Goal: Task Accomplishment & Management: Manage account settings

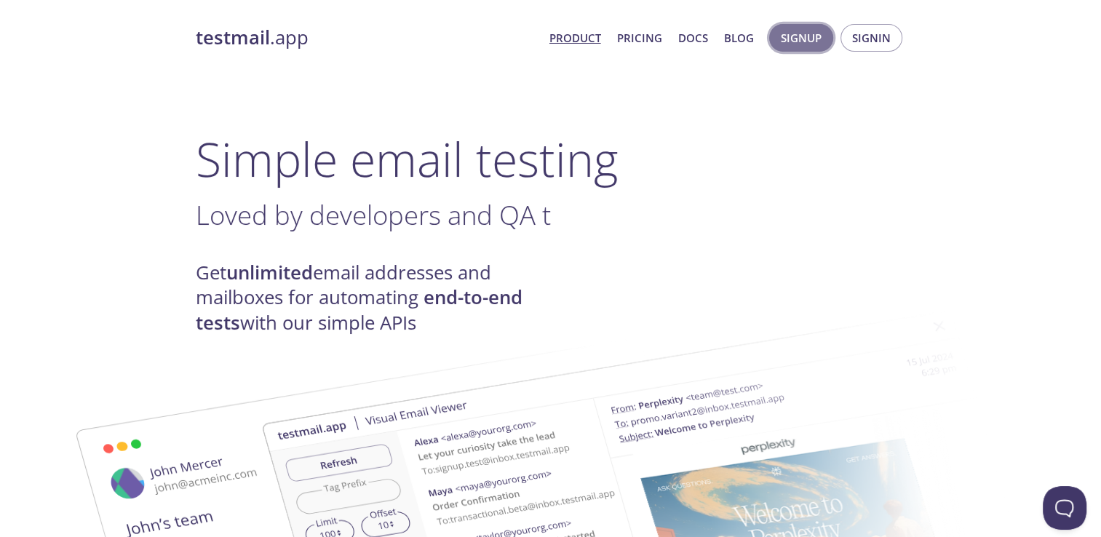
click at [806, 38] on span "Signup" at bounding box center [801, 37] width 41 height 19
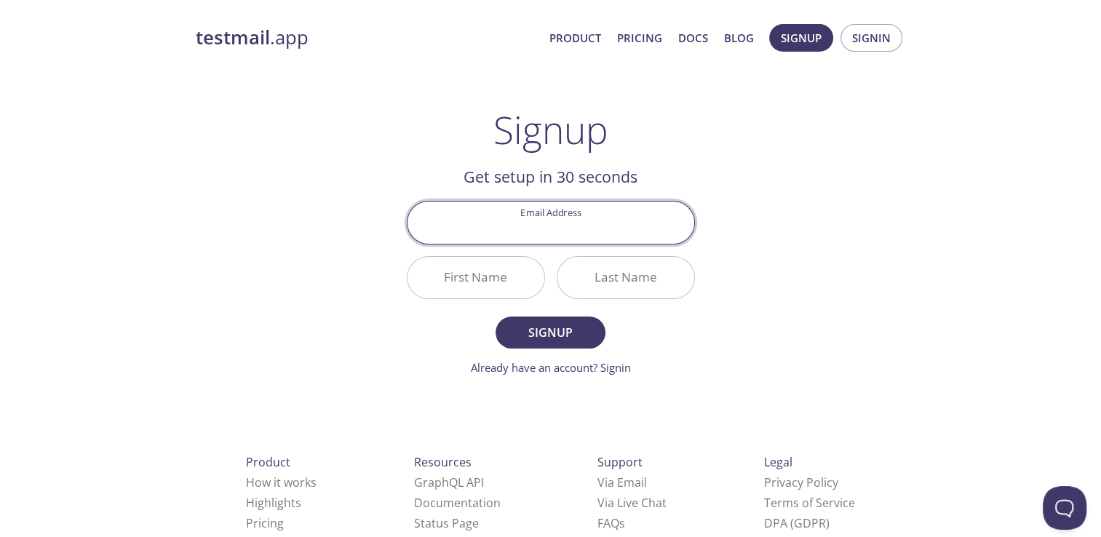
click at [568, 226] on input "Email Address" at bounding box center [551, 222] width 287 height 41
type input "[EMAIL_ADDRESS][DOMAIN_NAME]"
click at [475, 277] on input "First Name" at bounding box center [476, 277] width 137 height 41
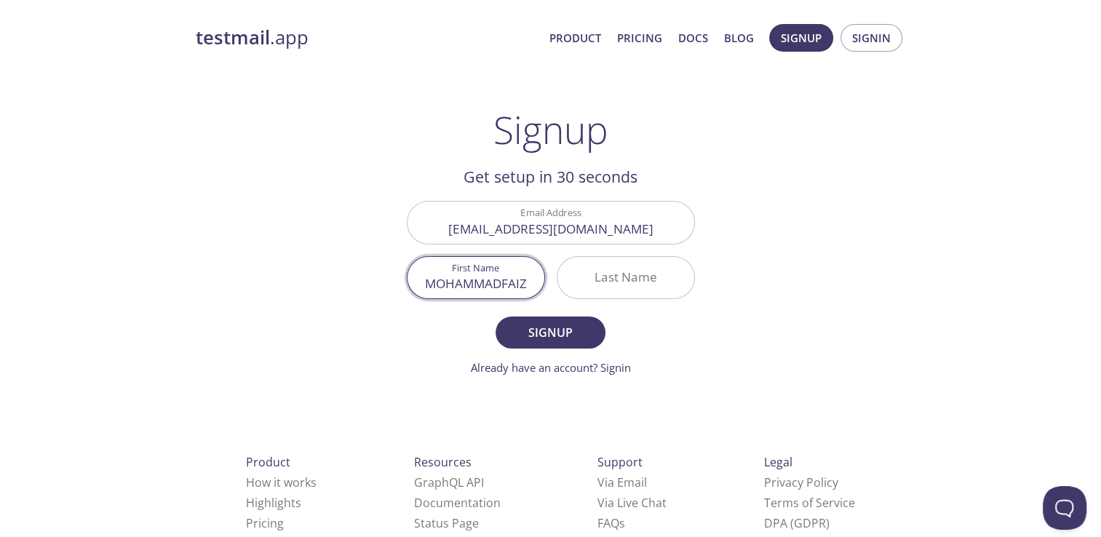
type input "MOHAMMADFAIZ"
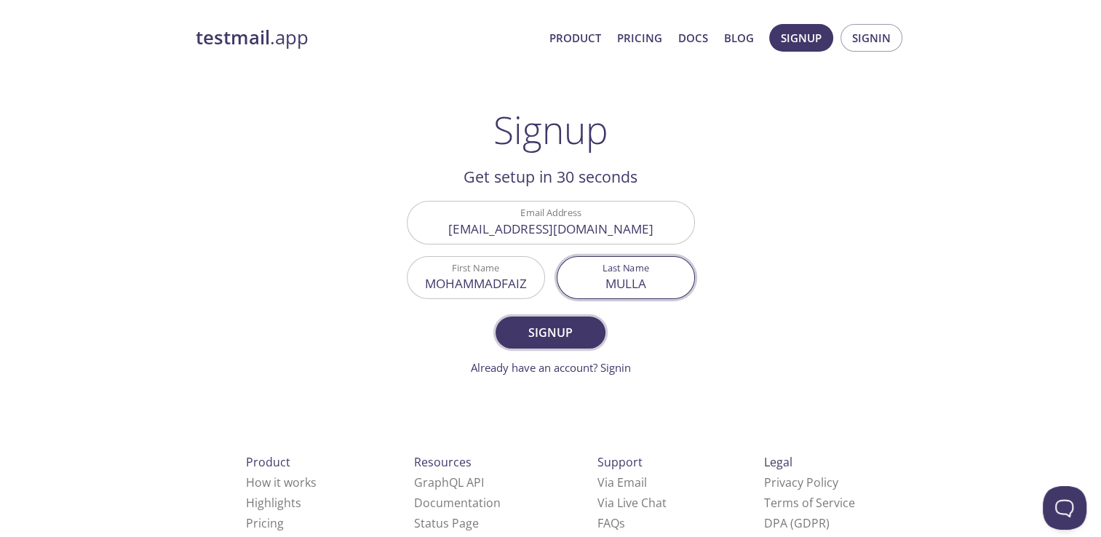
type input "MULLA"
click at [568, 323] on span "Signup" at bounding box center [550, 332] width 77 height 20
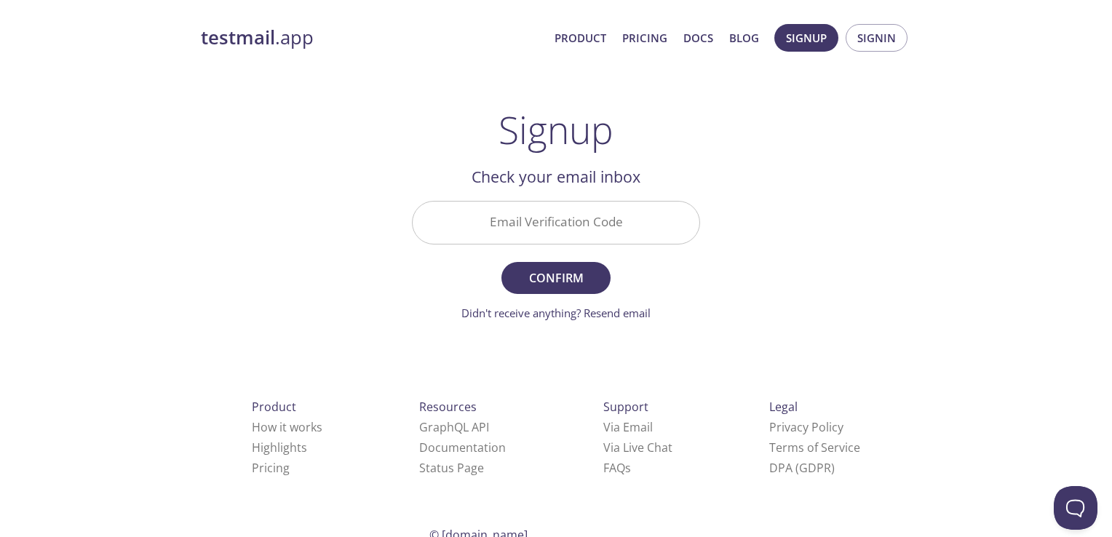
drag, startPoint x: 619, startPoint y: 231, endPoint x: 617, endPoint y: 221, distance: 9.6
click at [619, 231] on input "Email Verification Code" at bounding box center [556, 222] width 287 height 41
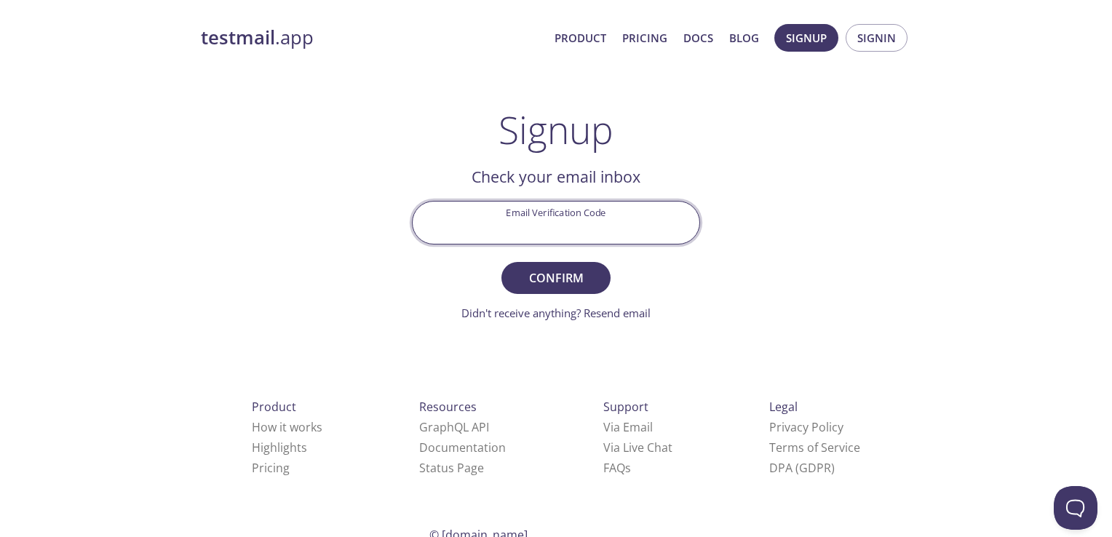
paste input "XBX8FZB"
type input "XBX8FZB"
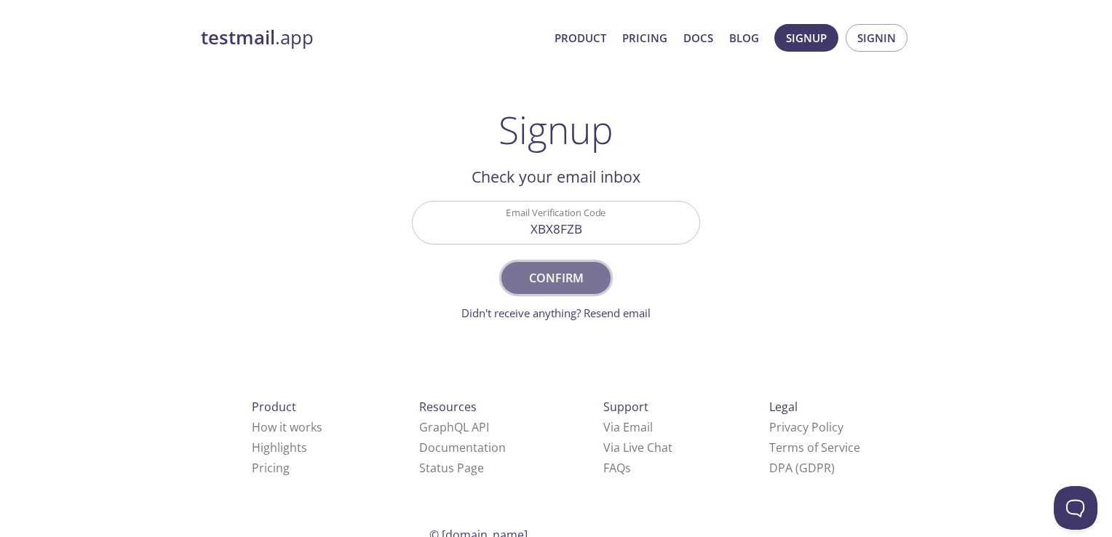
click at [550, 287] on span "Confirm" at bounding box center [555, 278] width 77 height 20
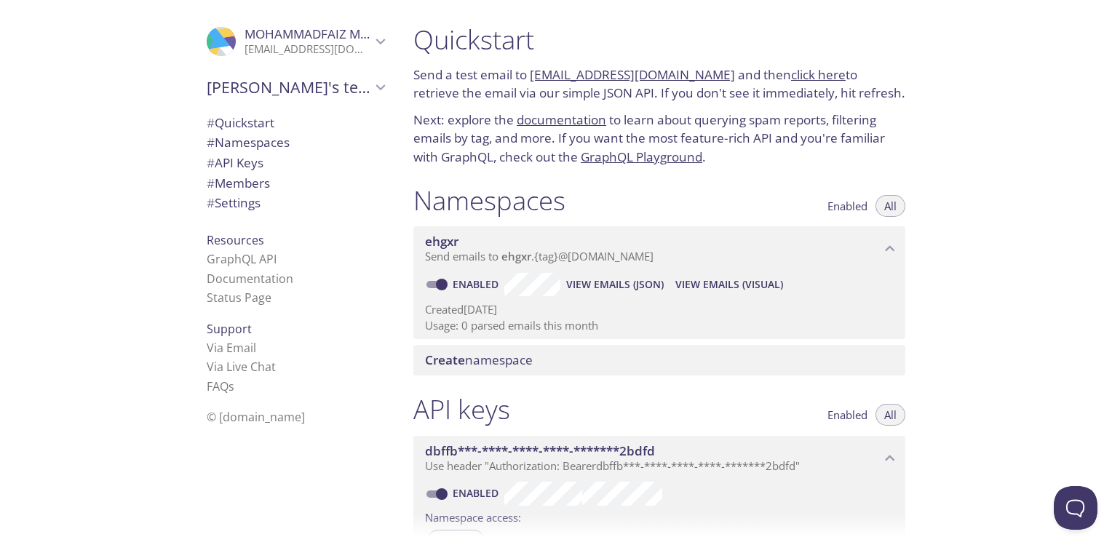
click at [291, 167] on span "# API Keys" at bounding box center [296, 163] width 178 height 19
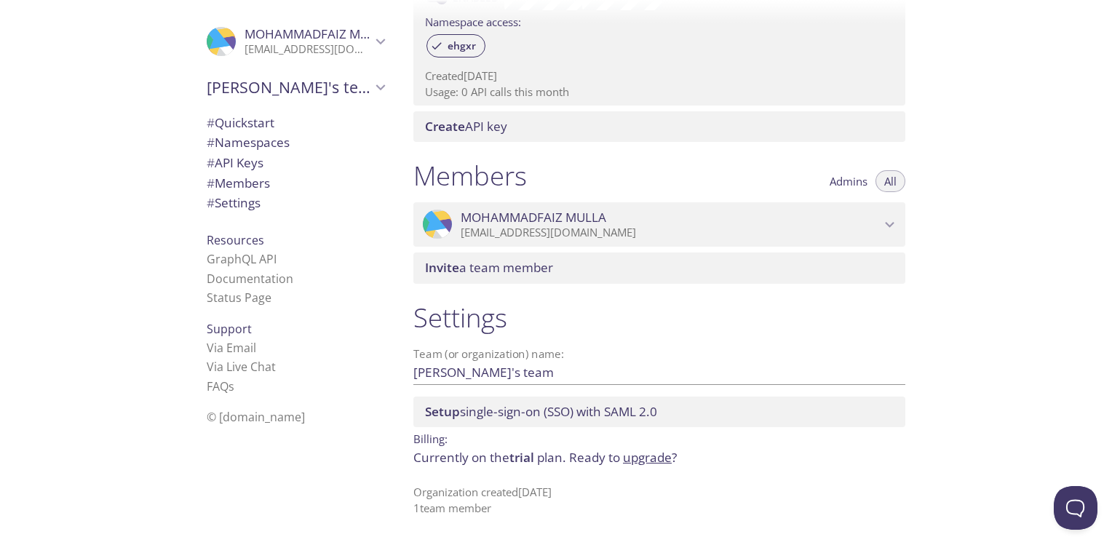
scroll to position [498, 0]
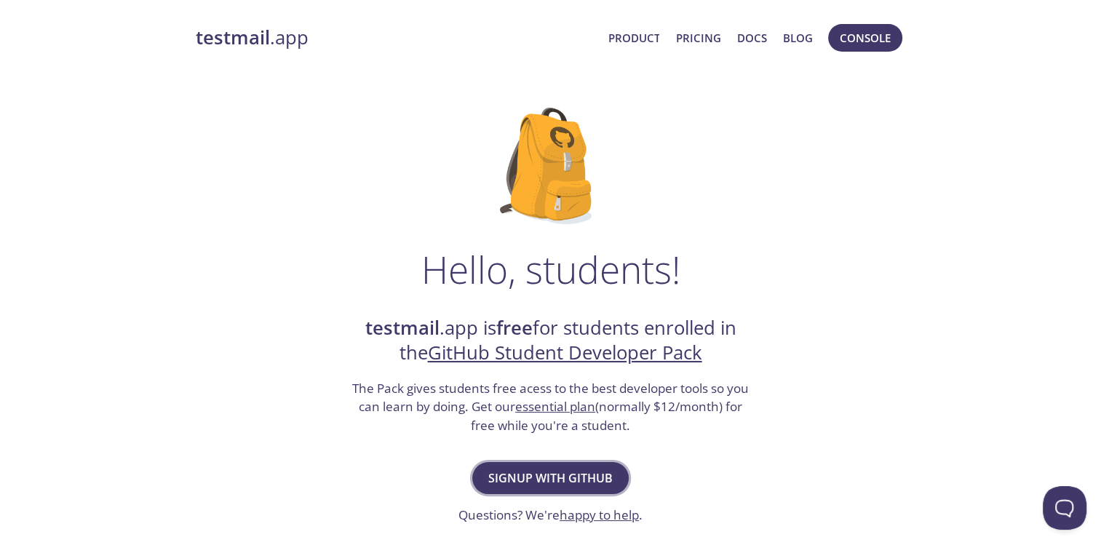
click at [566, 475] on span "Signup with GitHub" at bounding box center [550, 478] width 124 height 20
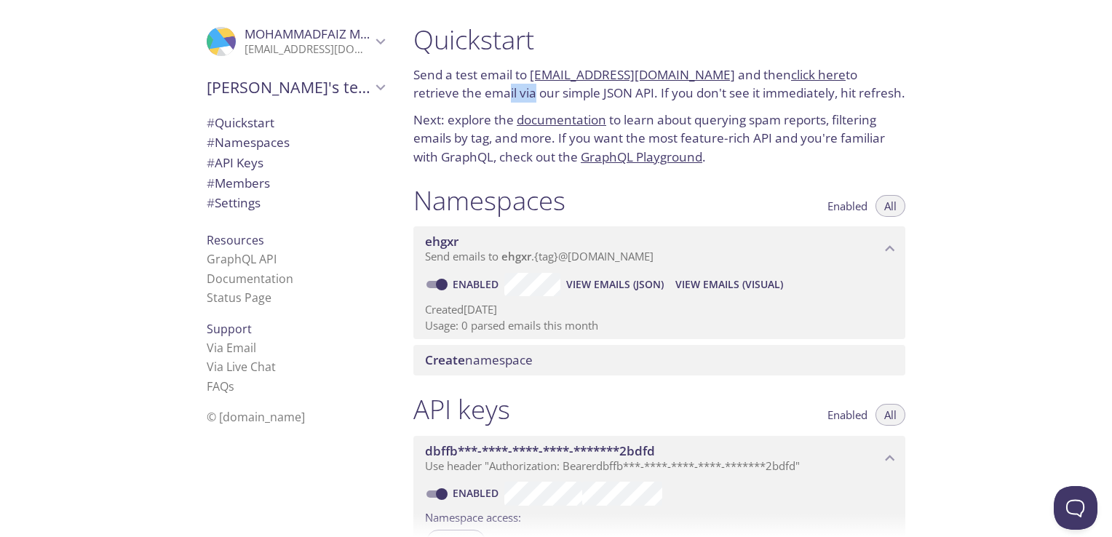
drag, startPoint x: 451, startPoint y: 96, endPoint x: 480, endPoint y: 97, distance: 28.4
click at [480, 97] on p "Send a test email to ehgxr.test@inbox.testmail.app and then click here to retri…" at bounding box center [659, 84] width 492 height 37
drag, startPoint x: 480, startPoint y: 97, endPoint x: 652, endPoint y: 100, distance: 172.5
click at [652, 100] on p "Send a test email to ehgxr.test@inbox.testmail.app and then click here to retri…" at bounding box center [659, 84] width 492 height 37
click at [255, 121] on span "# Quickstart" at bounding box center [241, 122] width 68 height 17
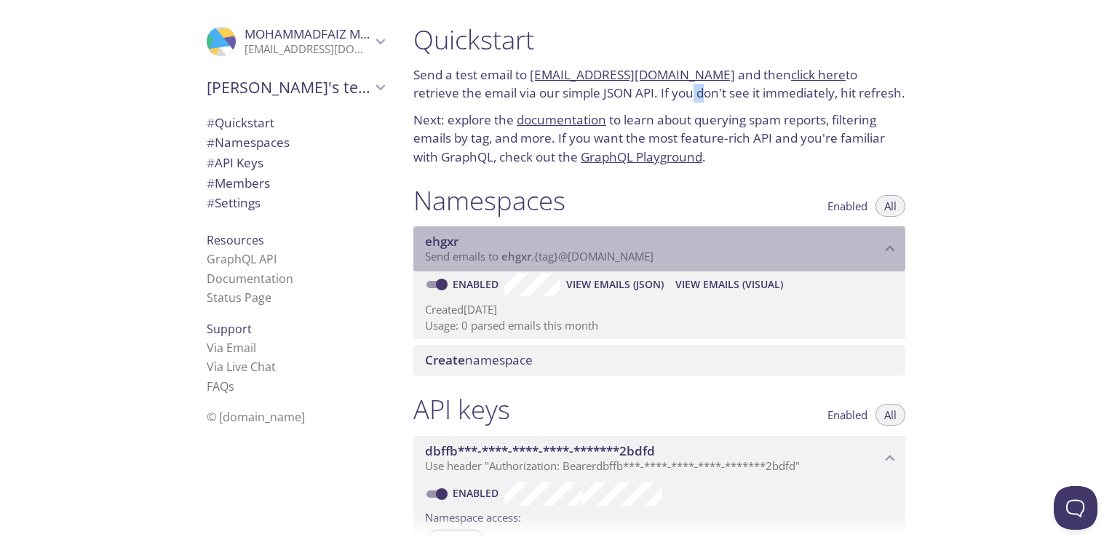
click at [695, 258] on p "Send emails to ehgxr . {tag} @inbox.testmail.app" at bounding box center [653, 257] width 456 height 15
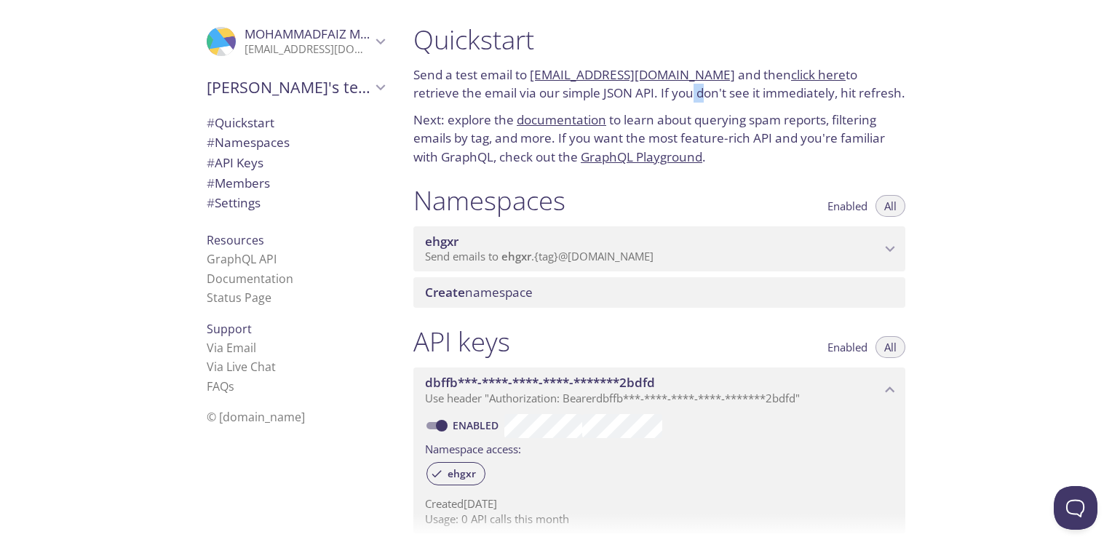
click at [695, 258] on p "Send emails to ehgxr . {tag} @inbox.testmail.app" at bounding box center [653, 257] width 456 height 15
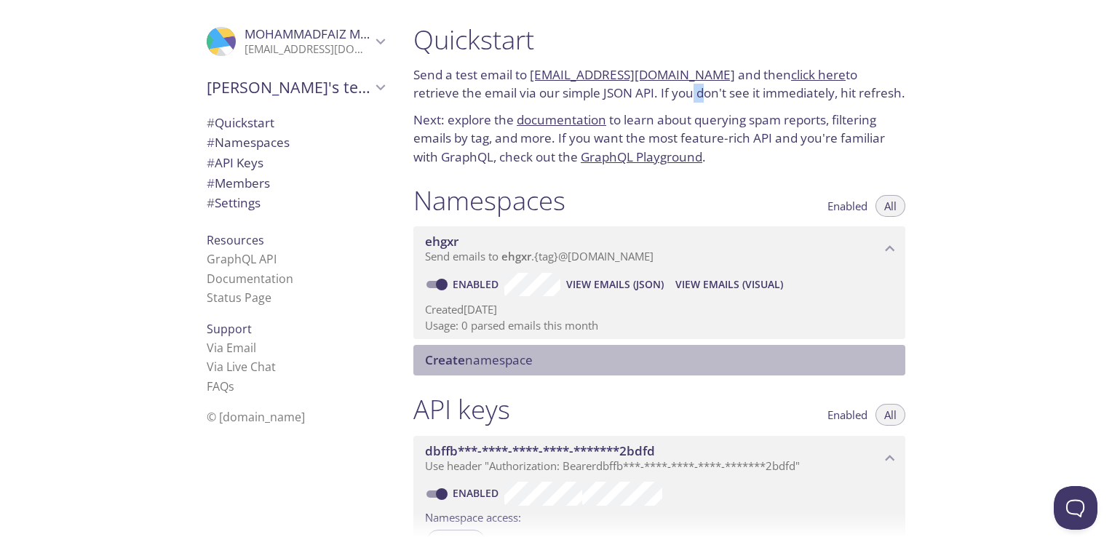
click at [571, 360] on span "Create namespace" at bounding box center [662, 360] width 475 height 16
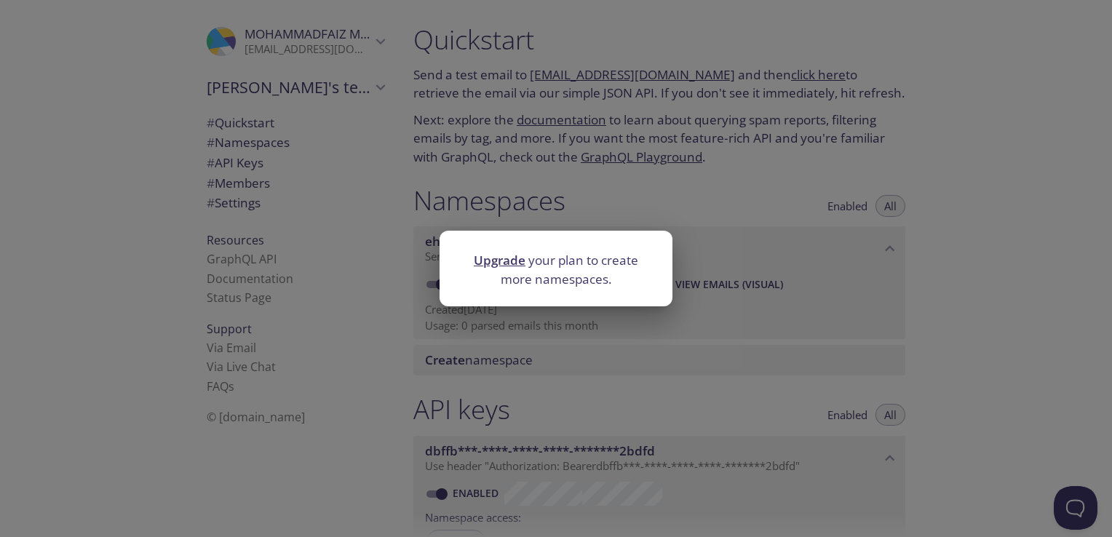
click at [392, 354] on div "Upgrade your plan to create more namespaces." at bounding box center [556, 268] width 1112 height 537
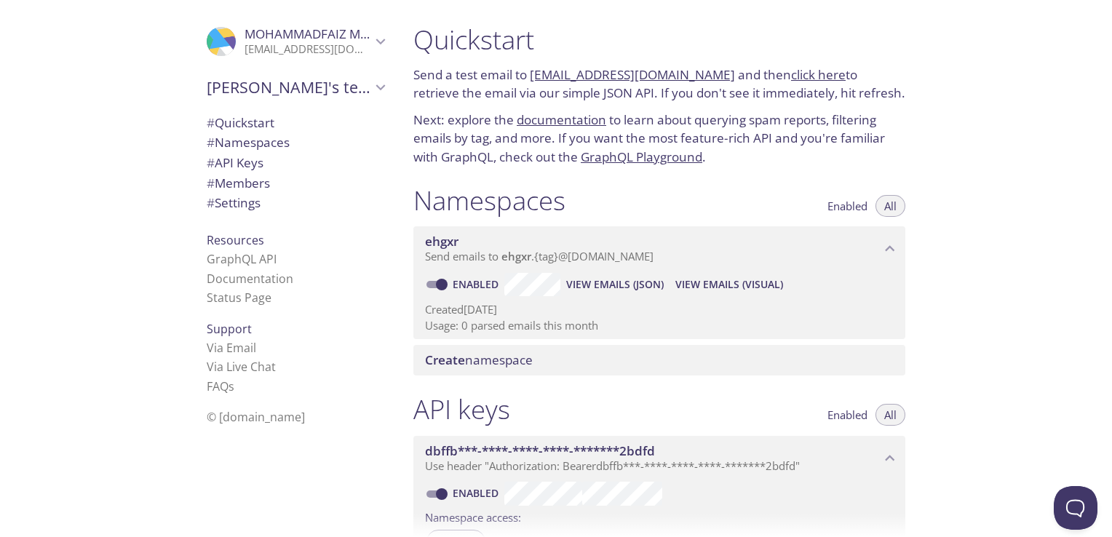
click at [442, 279] on input "Enabled" at bounding box center [442, 284] width 52 height 17
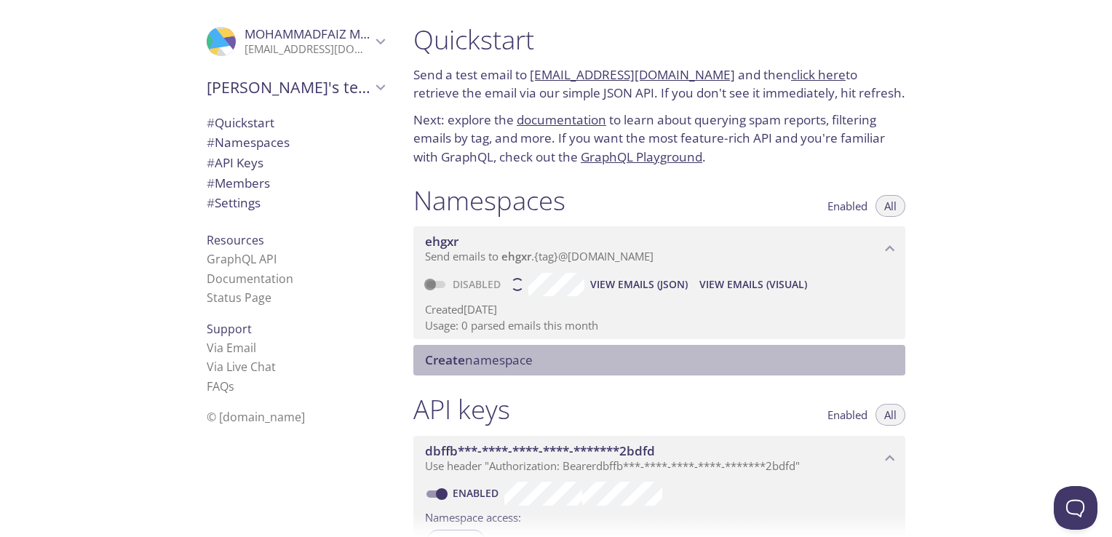
click at [456, 369] on div "Create namespace" at bounding box center [659, 360] width 492 height 31
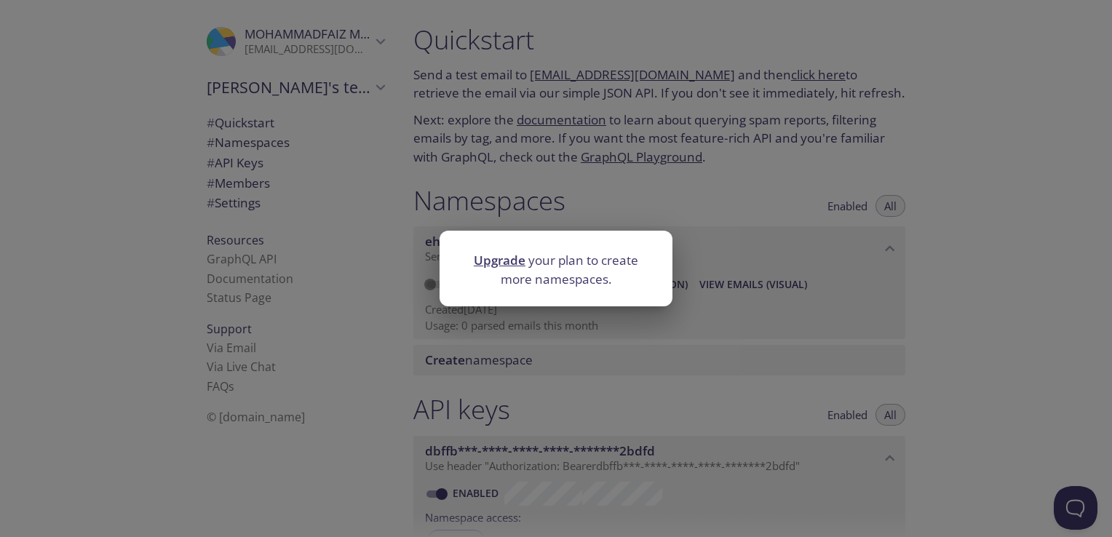
click at [456, 369] on div "Upgrade your plan to create more namespaces." at bounding box center [556, 268] width 1112 height 537
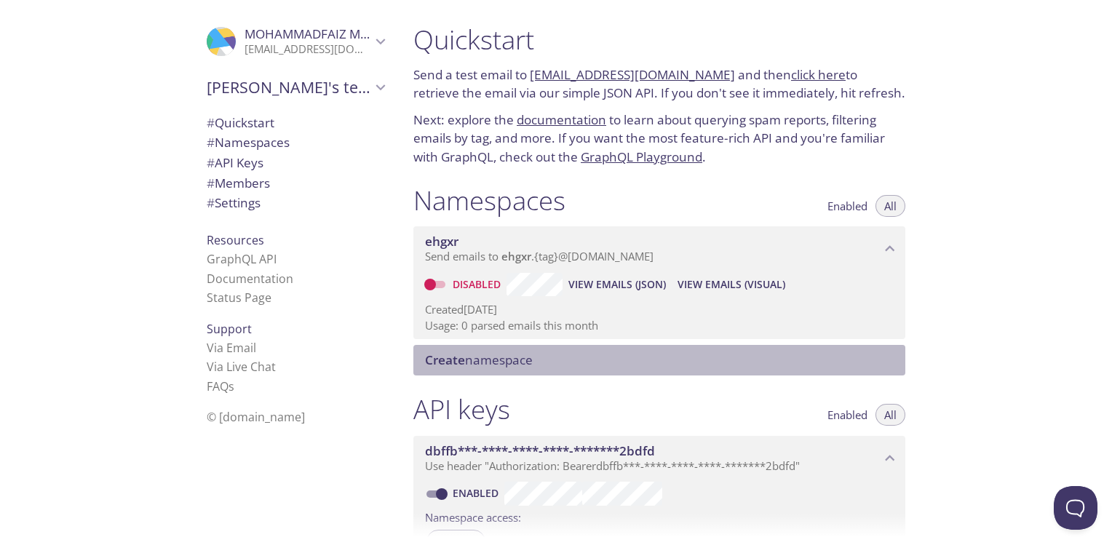
click at [456, 369] on div "Create namespace" at bounding box center [659, 360] width 492 height 31
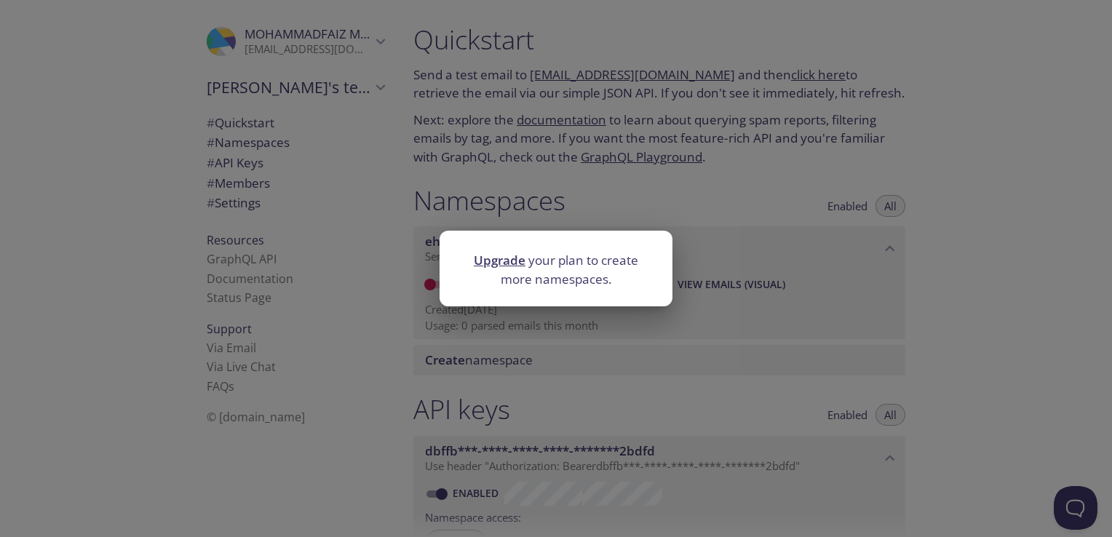
click at [456, 369] on div "Upgrade your plan to create more namespaces." at bounding box center [556, 268] width 1112 height 537
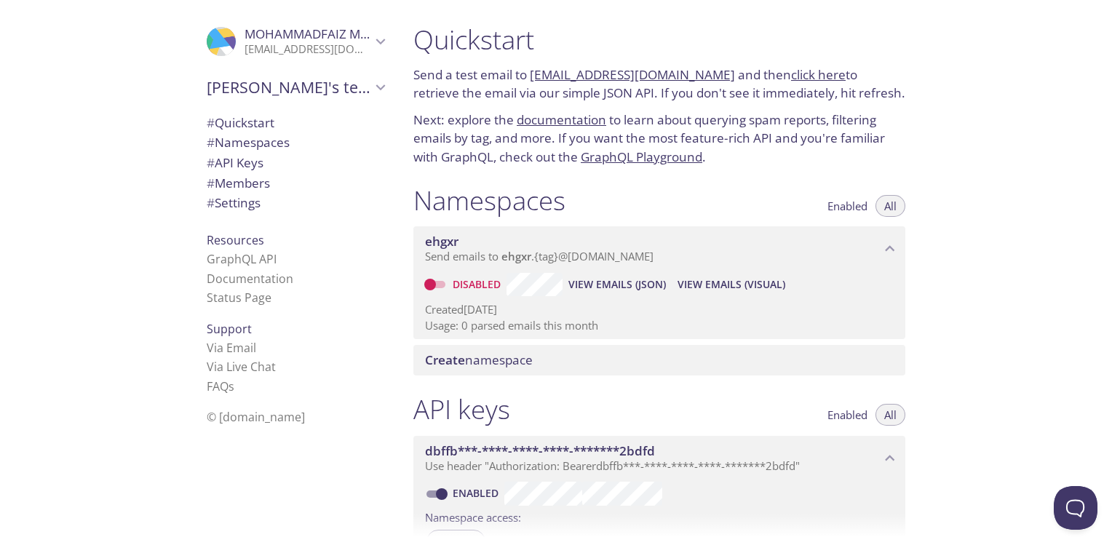
click at [437, 285] on input "Disabled" at bounding box center [430, 284] width 52 height 17
checkbox input "true"
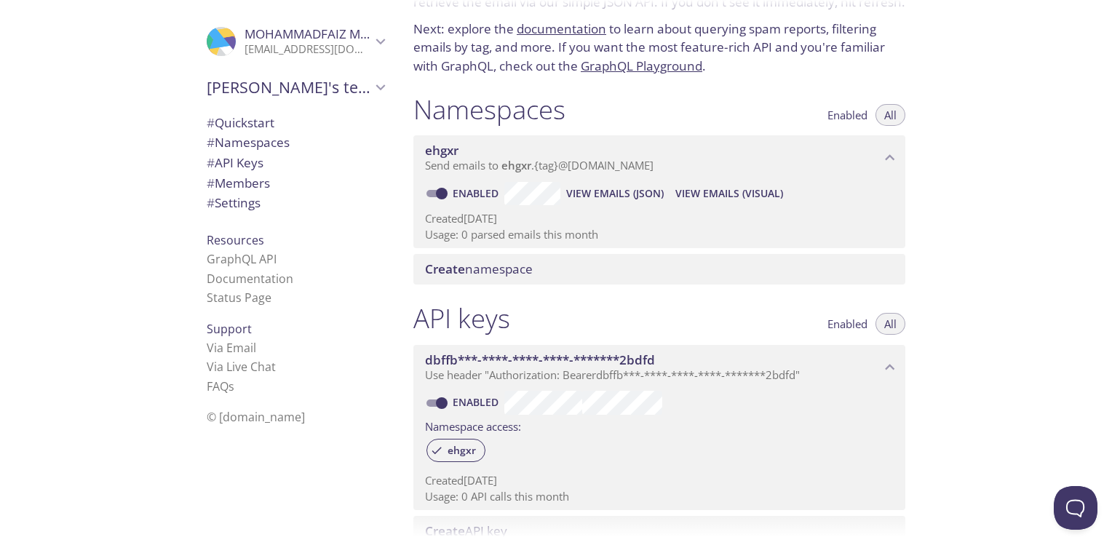
scroll to position [291, 0]
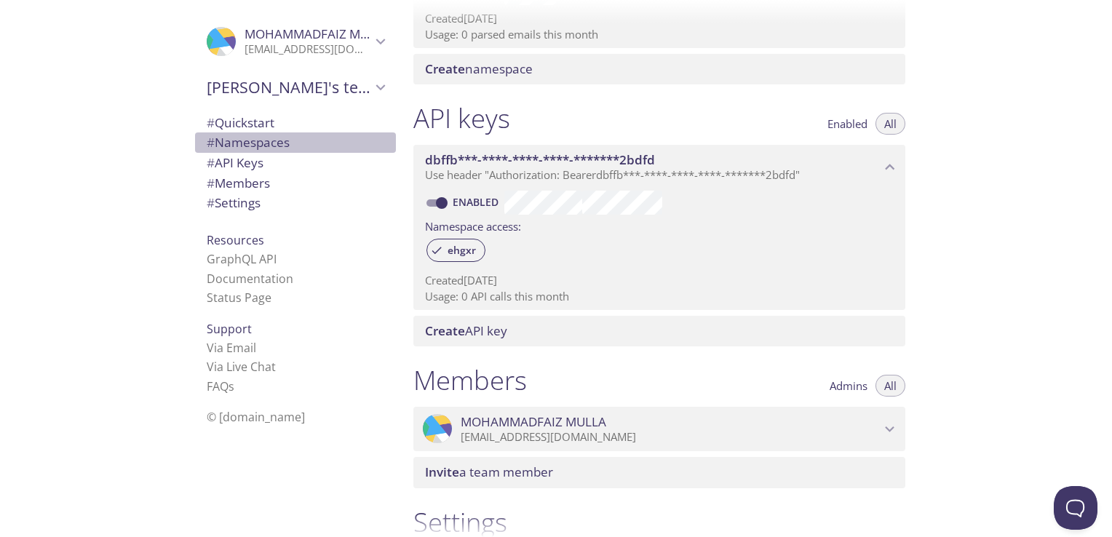
click at [242, 144] on span "# Namespaces" at bounding box center [248, 142] width 83 height 17
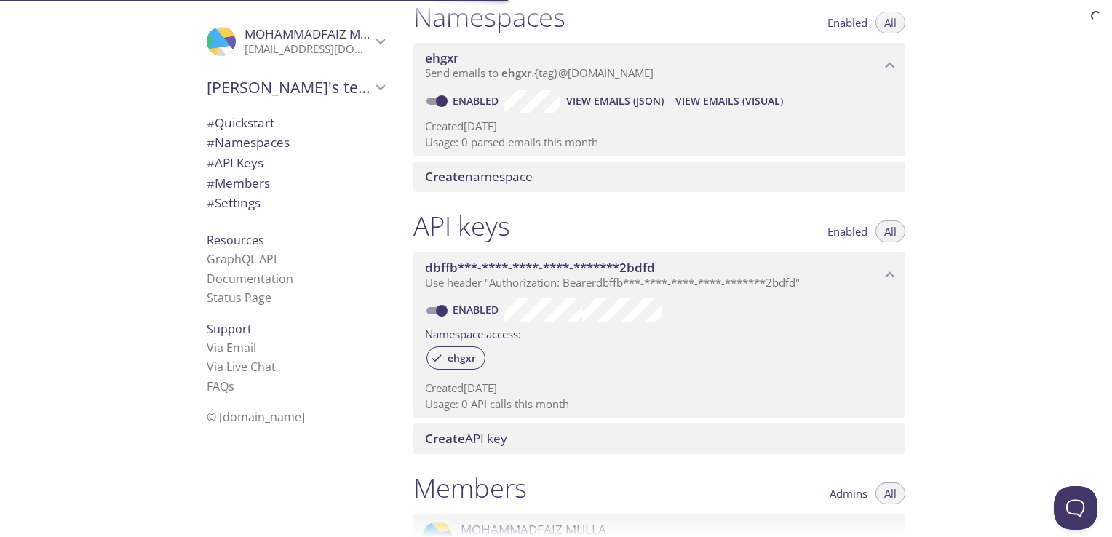
click at [246, 162] on span "# API Keys" at bounding box center [235, 162] width 57 height 17
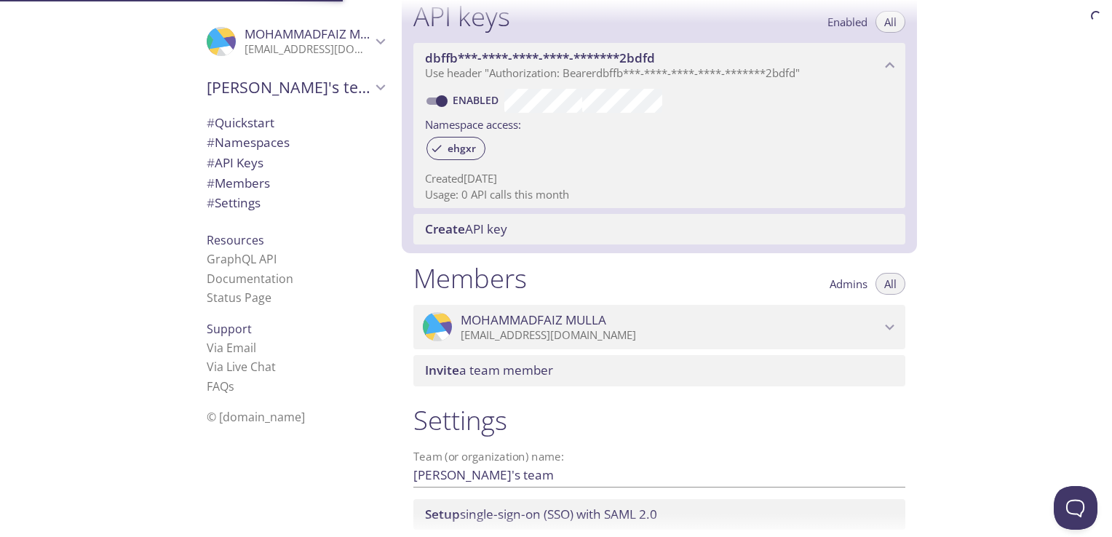
click at [251, 186] on span "# Members" at bounding box center [238, 183] width 63 height 17
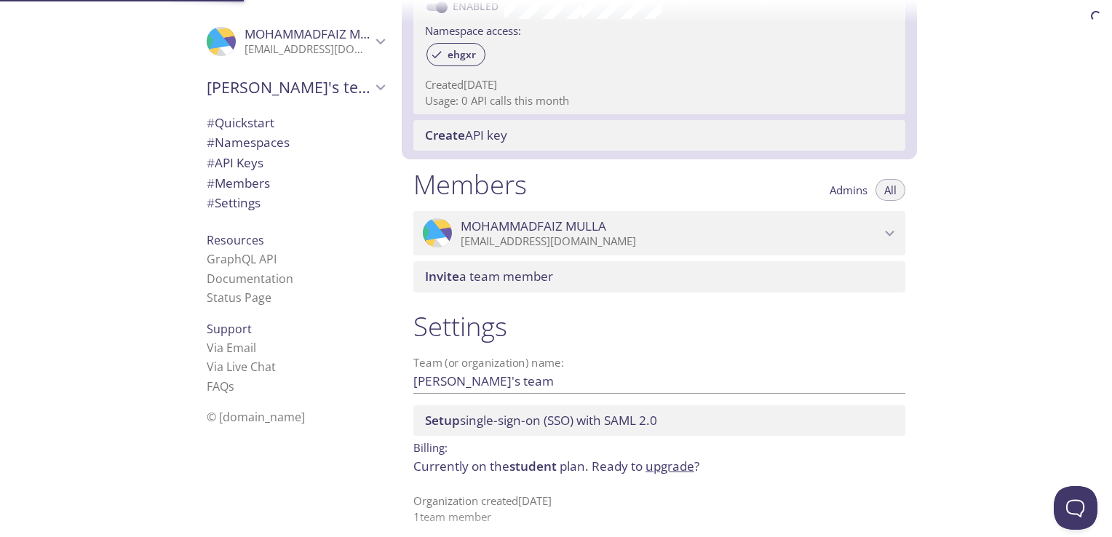
scroll to position [498, 0]
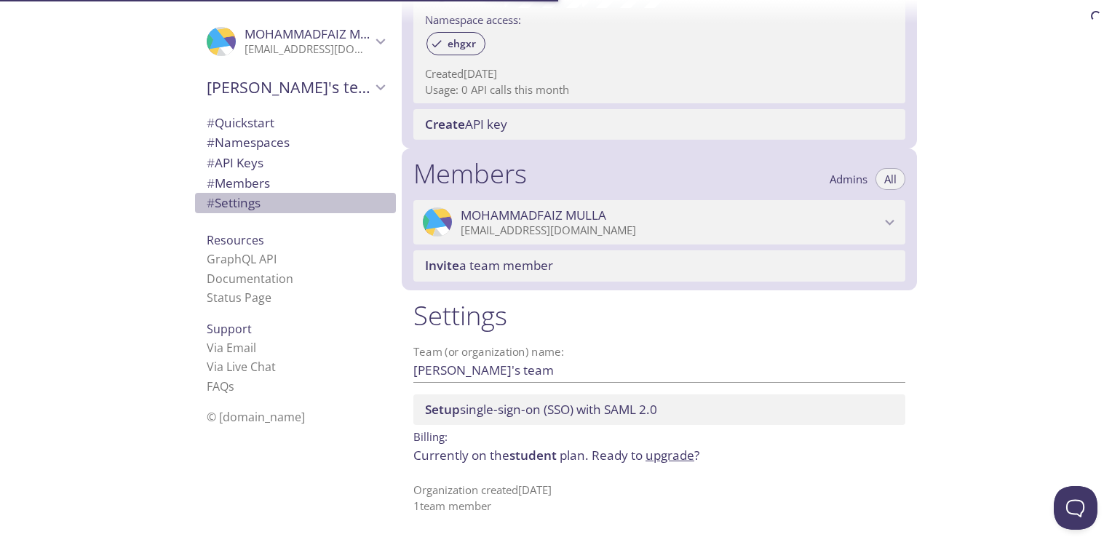
click at [251, 205] on span "# Settings" at bounding box center [234, 202] width 54 height 17
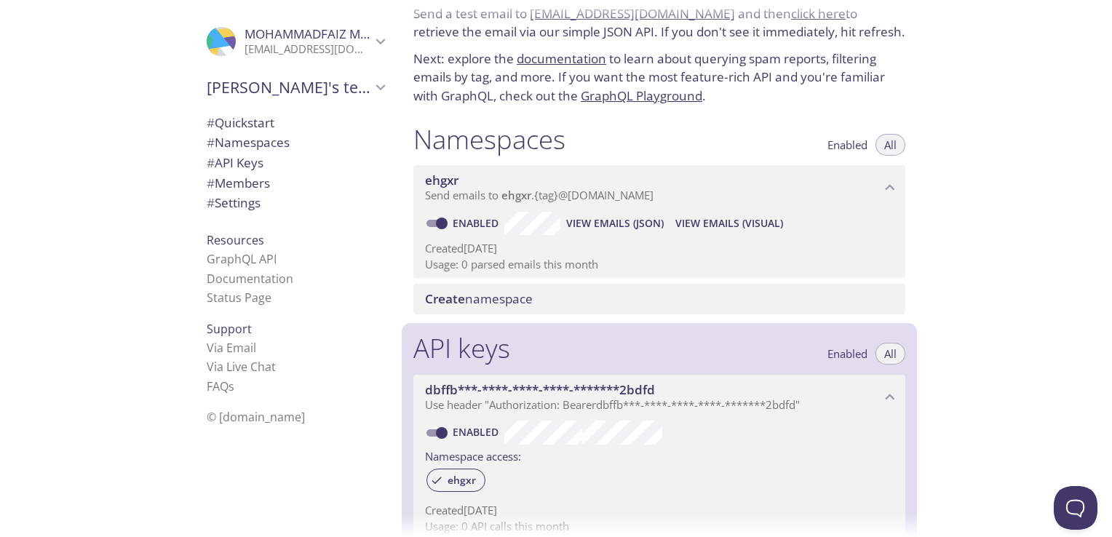
scroll to position [61, 0]
